Goal: Information Seeking & Learning: Learn about a topic

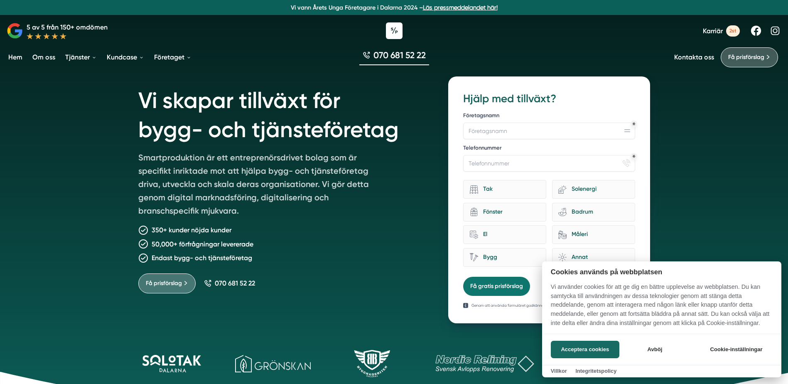
click at [397, 127] on div at bounding box center [394, 192] width 788 height 384
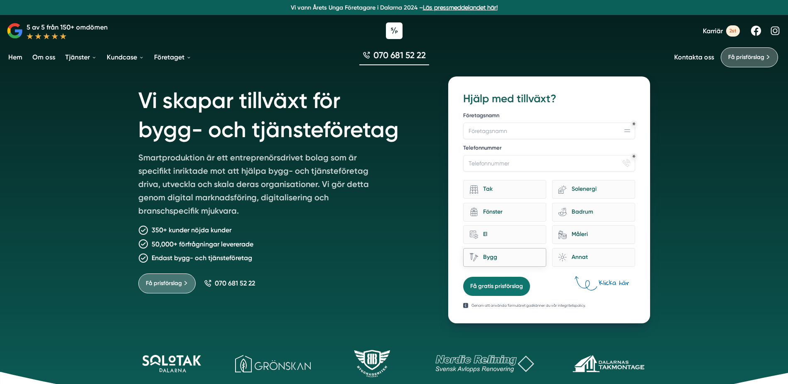
click at [523, 260] on div "Bygg" at bounding box center [509, 257] width 62 height 11
click at [0, 0] on input "Bygg" at bounding box center [0, 0] width 0 height 0
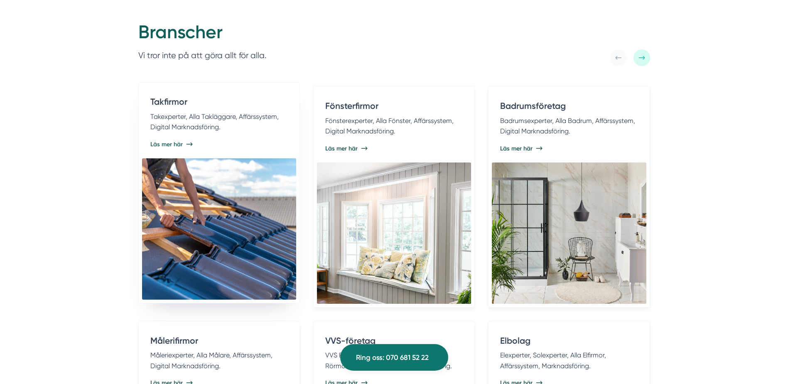
scroll to position [1661, 0]
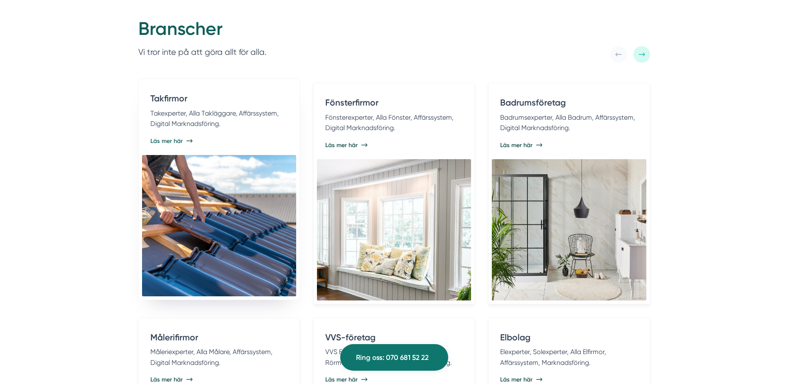
click at [258, 150] on div "Takfirmor Takexperter, Alla Takläggare, Affärssystem, Digital Marknadsföring. L…" at bounding box center [219, 118] width 154 height 72
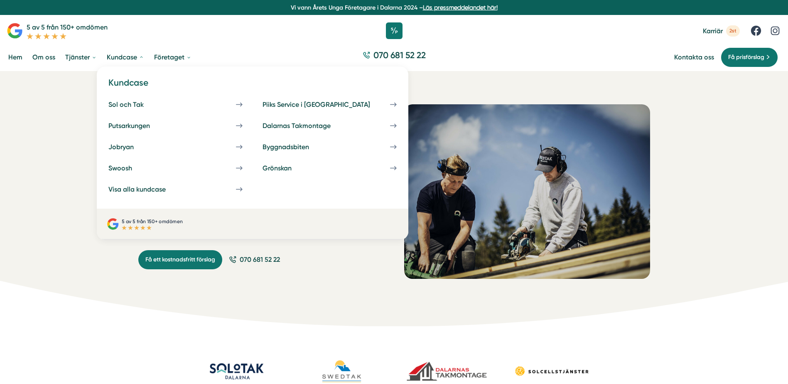
click at [132, 59] on link "Kundcase" at bounding box center [125, 57] width 41 height 21
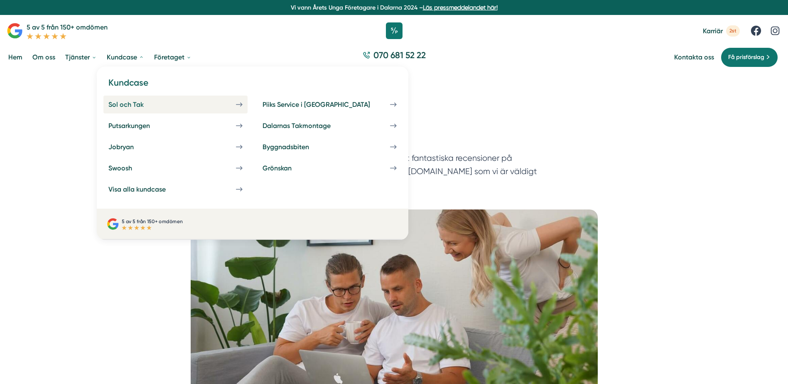
click at [141, 105] on div "Sol och Tak" at bounding box center [135, 104] width 55 height 8
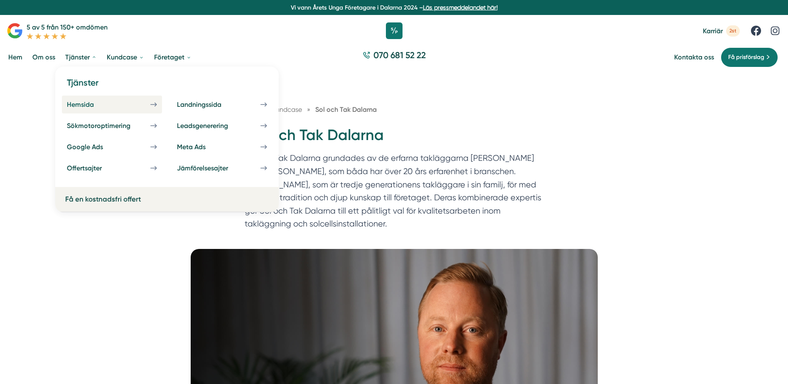
click at [89, 101] on div "Hemsida" at bounding box center [90, 104] width 47 height 8
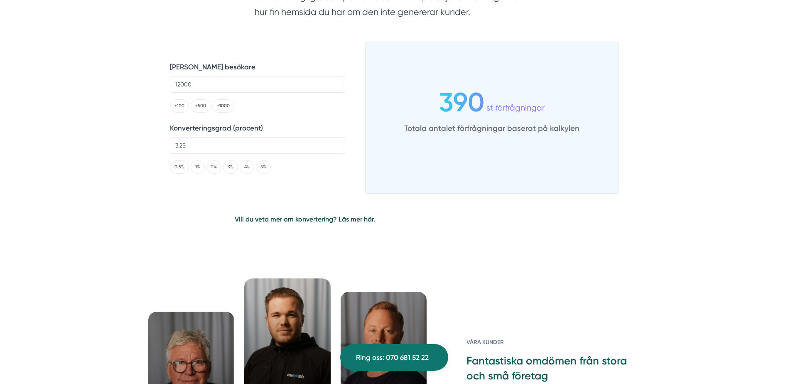
scroll to position [1786, 0]
